Goal: Transaction & Acquisition: Subscribe to service/newsletter

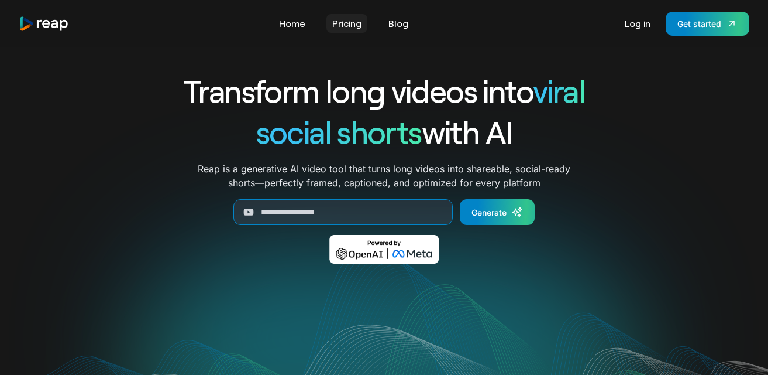
click at [366, 18] on link "Pricing" at bounding box center [347, 23] width 41 height 19
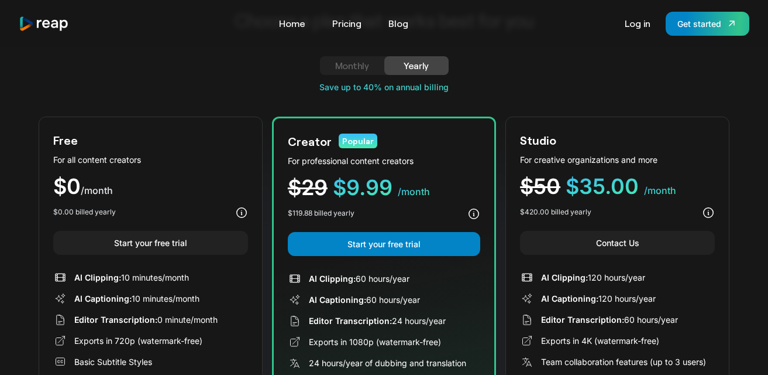
scroll to position [58, 0]
